Goal: Obtain resource: Obtain resource

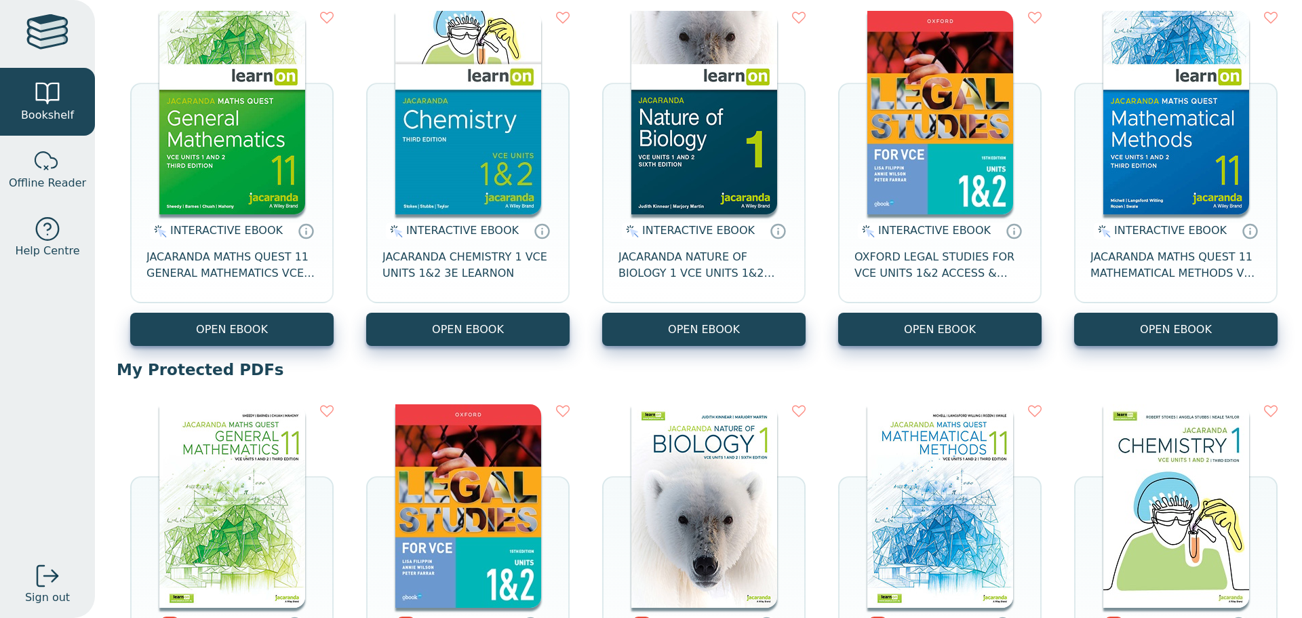
scroll to position [203, 0]
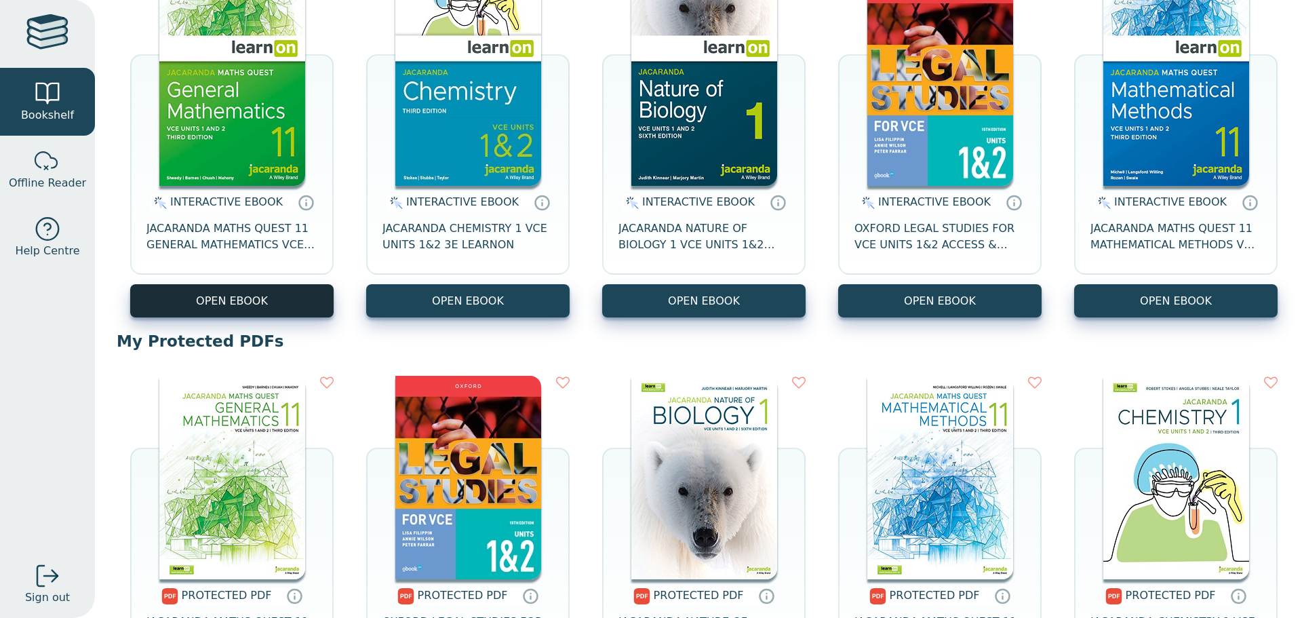
drag, startPoint x: 233, startPoint y: 296, endPoint x: 225, endPoint y: 296, distance: 8.1
click at [225, 296] on button "OPEN EBOOK" at bounding box center [231, 300] width 203 height 33
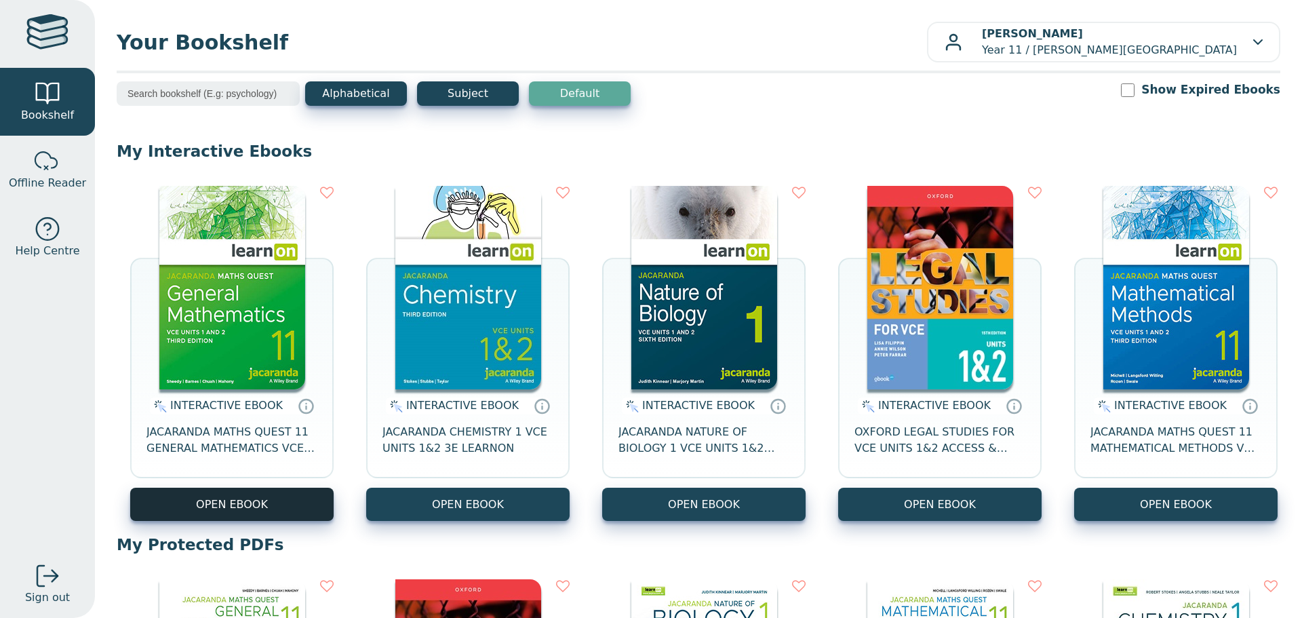
click at [220, 487] on button "OPEN EBOOK" at bounding box center [231, 503] width 203 height 33
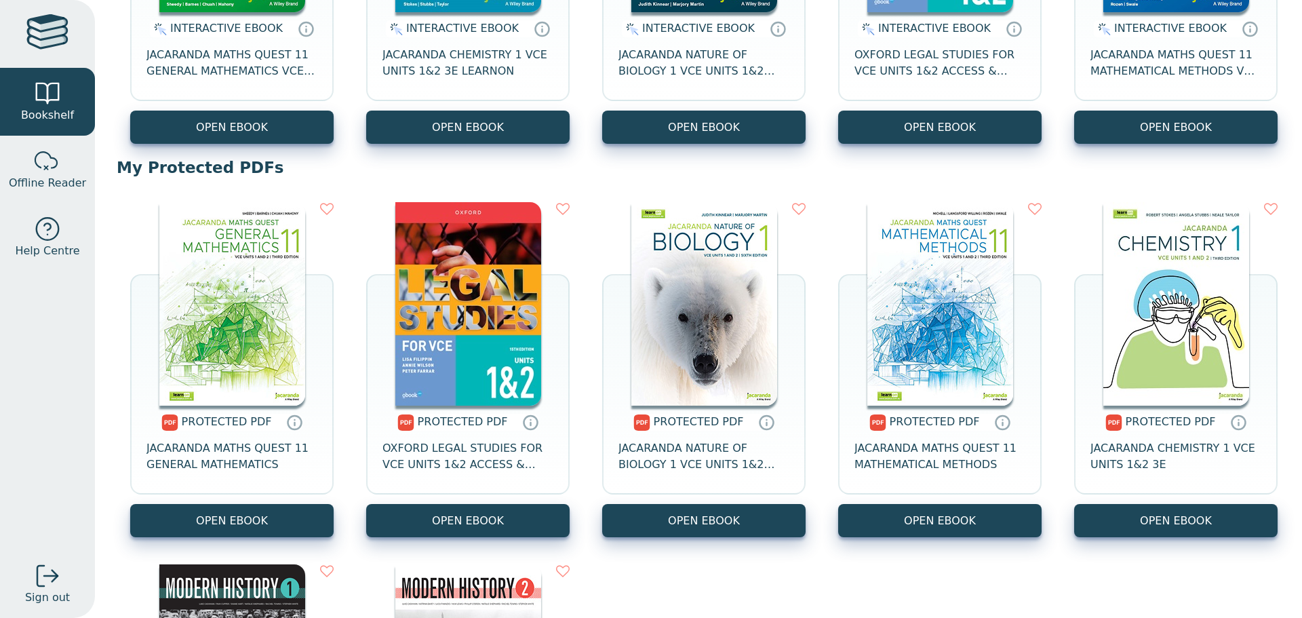
scroll to position [271, 0]
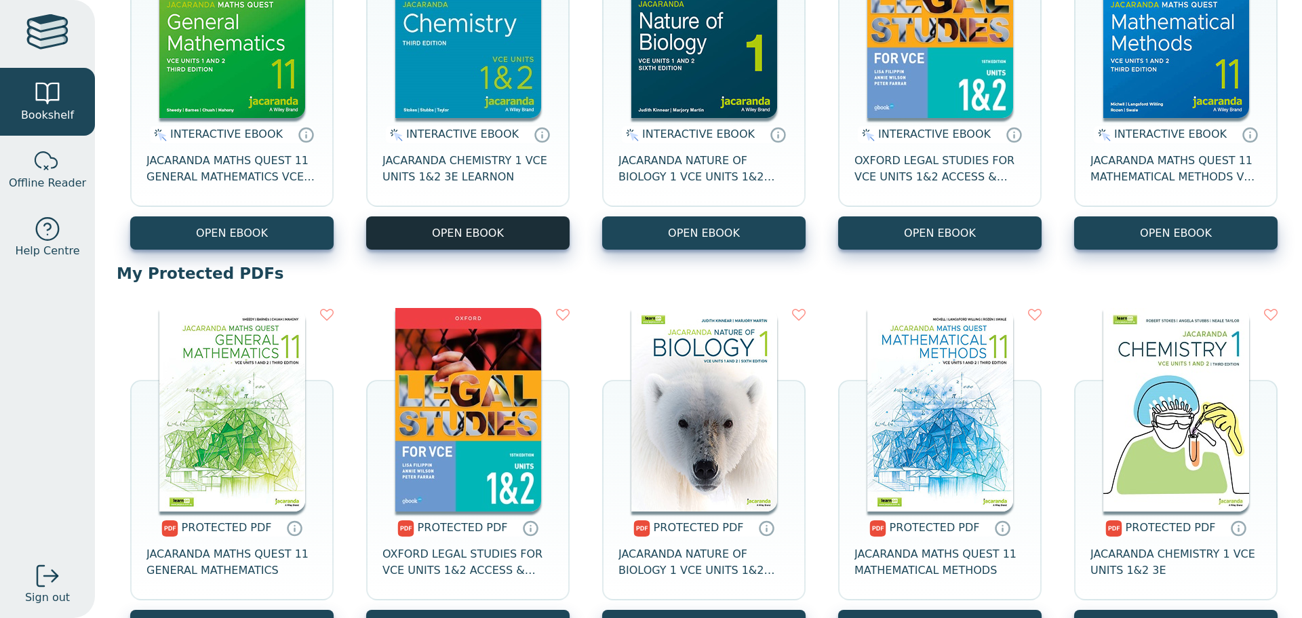
click at [479, 247] on button "OPEN EBOOK" at bounding box center [467, 232] width 203 height 33
